Goal: Task Accomplishment & Management: Use online tool/utility

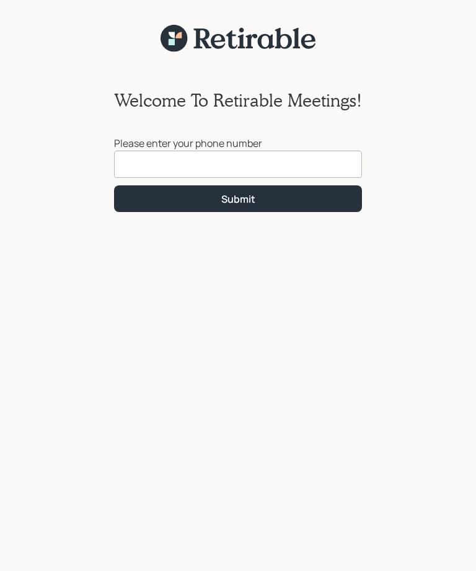
click at [270, 167] on input at bounding box center [238, 164] width 248 height 27
type input "[PHONE_NUMBER]"
click at [269, 199] on button "Submit" at bounding box center [238, 198] width 248 height 27
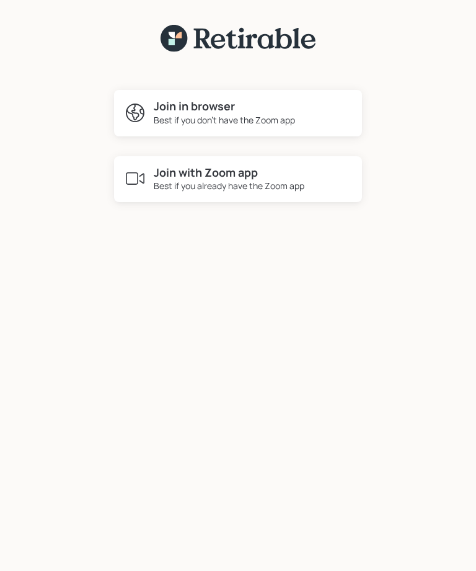
click at [286, 183] on div "Best if you already have the Zoom app" at bounding box center [229, 185] width 151 height 13
